Goal: Task Accomplishment & Management: Use online tool/utility

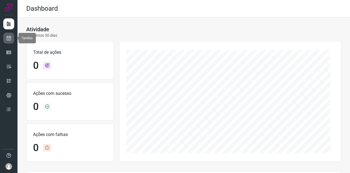
click at [11, 35] on icon at bounding box center [9, 37] width 6 height 5
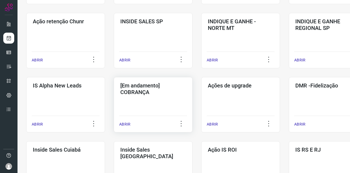
scroll to position [164, 0]
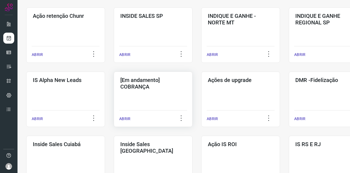
click at [160, 82] on h3 "[Em andamento] COBRANÇA" at bounding box center [153, 83] width 66 height 13
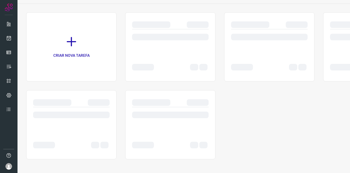
scroll to position [31, 0]
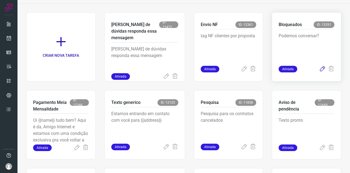
click at [320, 69] on icon at bounding box center [322, 69] width 7 height 7
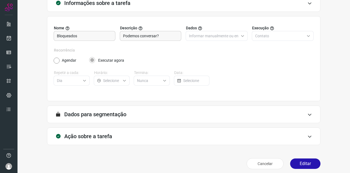
scroll to position [41, 0]
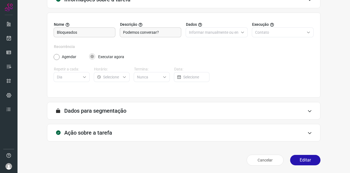
type input "Amigo 0800"
type input "Clientes Bloqueados - Texto generico"
type input "Cobrança"
click at [102, 131] on h3 "Ação sobre a tarefa" at bounding box center [88, 132] width 48 height 7
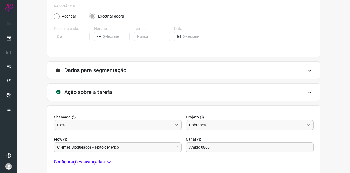
scroll to position [127, 0]
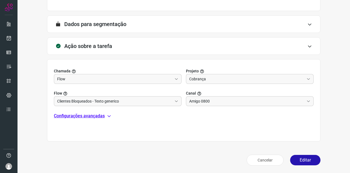
drag, startPoint x: 86, startPoint y: 110, endPoint x: 93, endPoint y: 113, distance: 7.9
click at [86, 110] on div "Chamada Flow Projeto Cobrança Flow Clientes Bloqueados - Texto generico Canal A…" at bounding box center [184, 100] width 274 height 82
click at [297, 160] on button "Editar" at bounding box center [305, 160] width 30 height 10
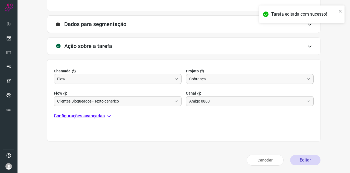
scroll to position [109, 0]
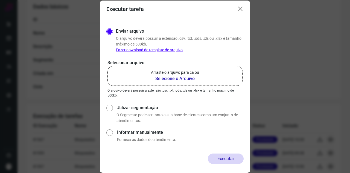
click at [189, 80] on b "Selecione o Arquivo" at bounding box center [175, 78] width 48 height 7
click at [0, 0] on input "Arraste o arquivo para cá ou Selecione o Arquivo" at bounding box center [0, 0] width 0 height 0
click at [163, 79] on b "Selecione o Arquivo" at bounding box center [175, 78] width 48 height 7
click at [0, 0] on input "Arraste o arquivo para cá ou Selecione o Arquivo" at bounding box center [0, 0] width 0 height 0
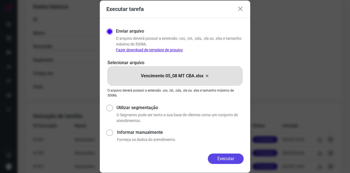
click at [232, 155] on button "Executar" at bounding box center [226, 158] width 36 height 10
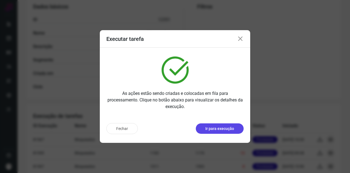
click at [220, 130] on p "Ir para execução" at bounding box center [220, 129] width 29 height 6
